Goal: Check status: Check status

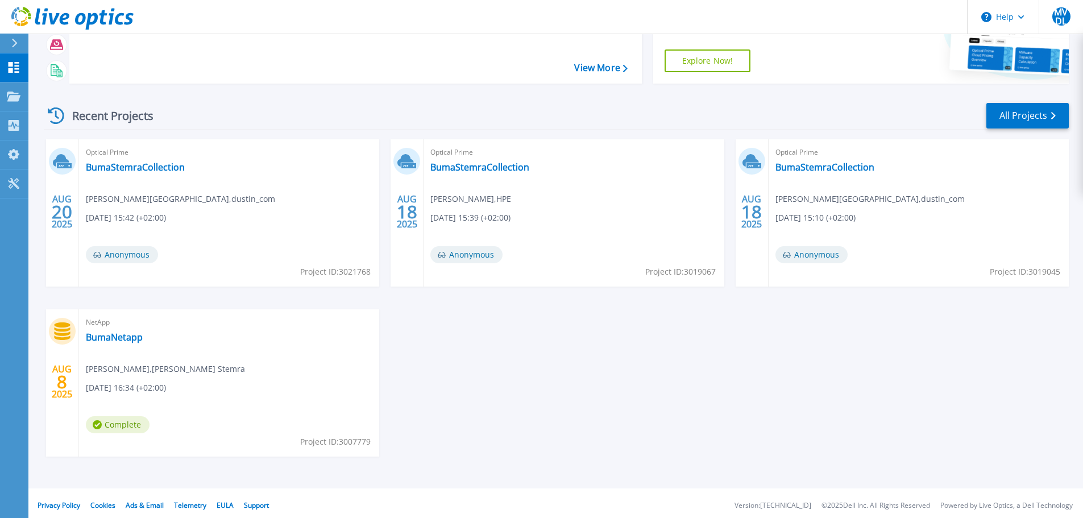
scroll to position [112, 0]
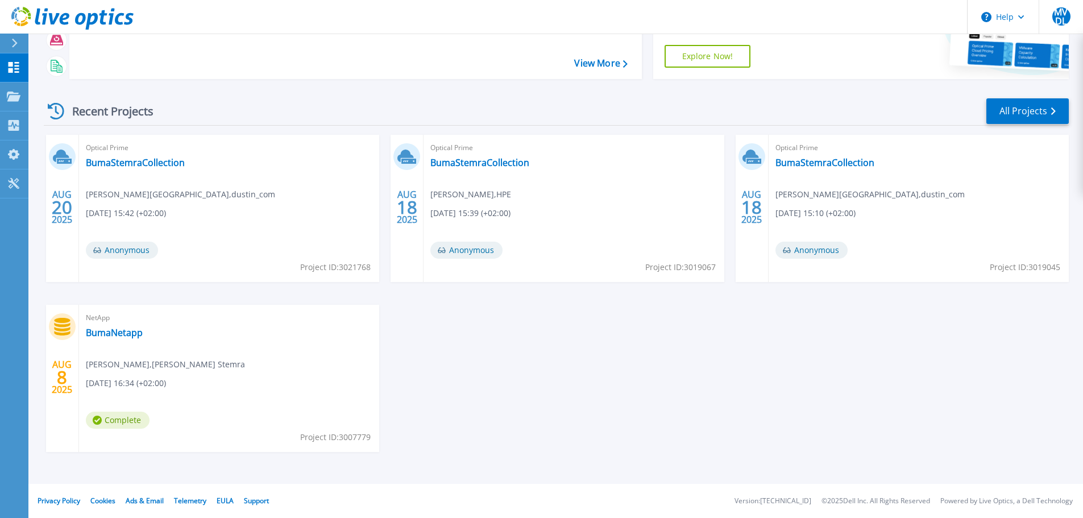
click at [123, 419] on span "Complete" at bounding box center [118, 419] width 64 height 17
click at [120, 332] on link "BumaNetapp" at bounding box center [114, 332] width 57 height 11
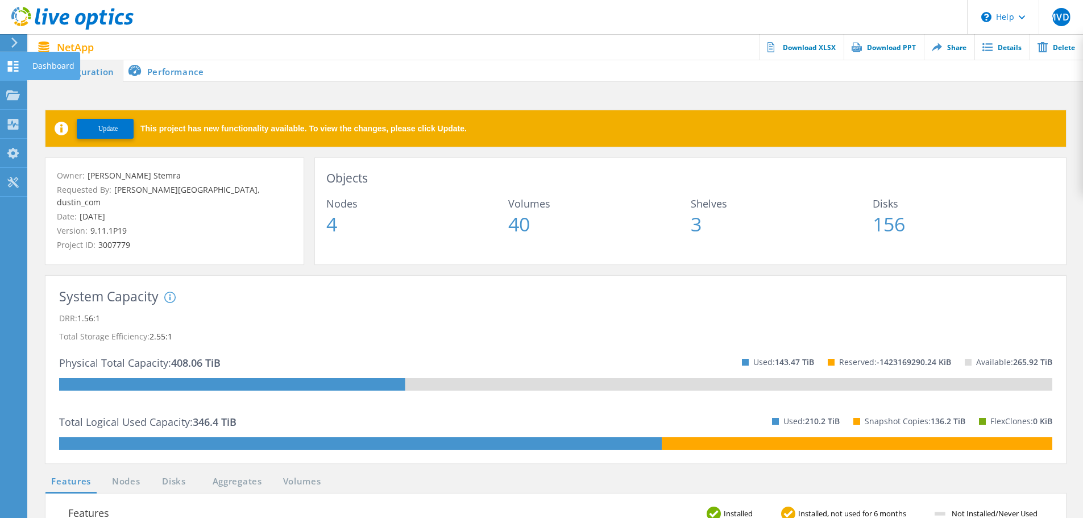
click at [42, 59] on div "Dashboard" at bounding box center [53, 66] width 53 height 28
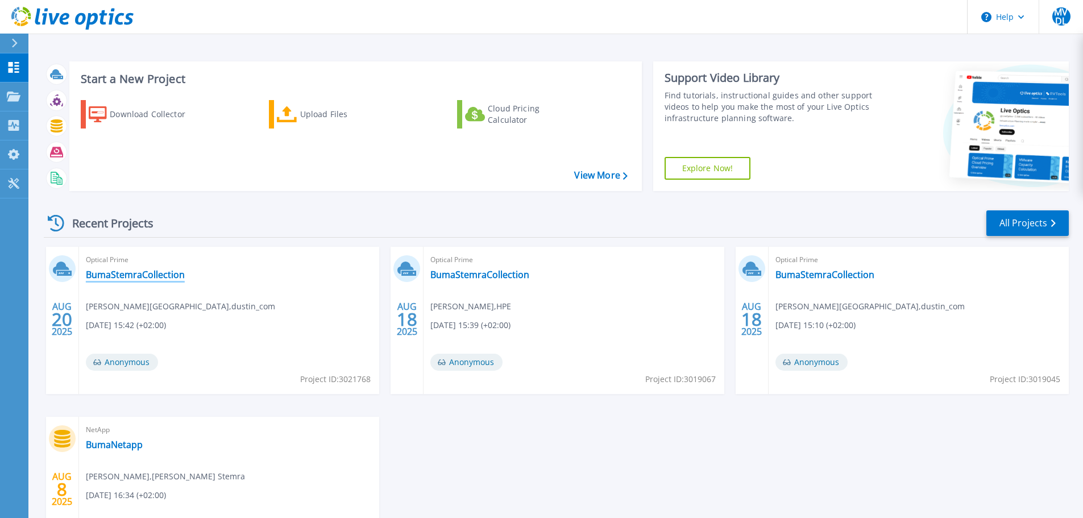
click at [139, 275] on link "BumaStemraCollection" at bounding box center [135, 274] width 99 height 11
